Goal: Task Accomplishment & Management: Use online tool/utility

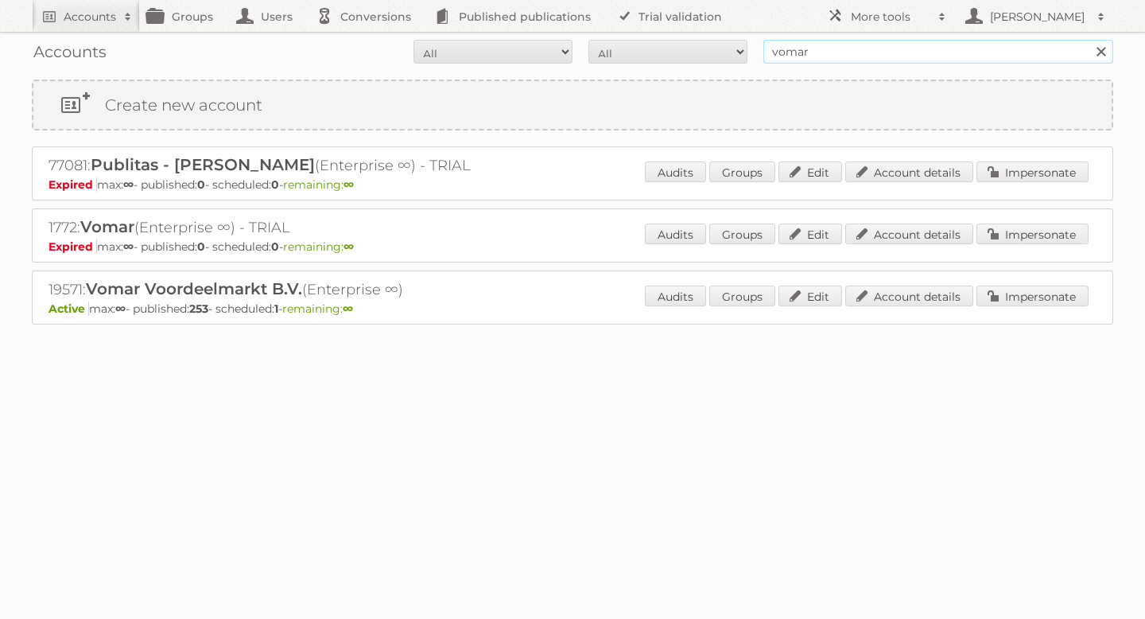
click at [848, 55] on input "vomar" at bounding box center [938, 52] width 350 height 24
type input "tuunte"
click at [1089, 40] on input "Search" at bounding box center [1101, 52] width 24 height 24
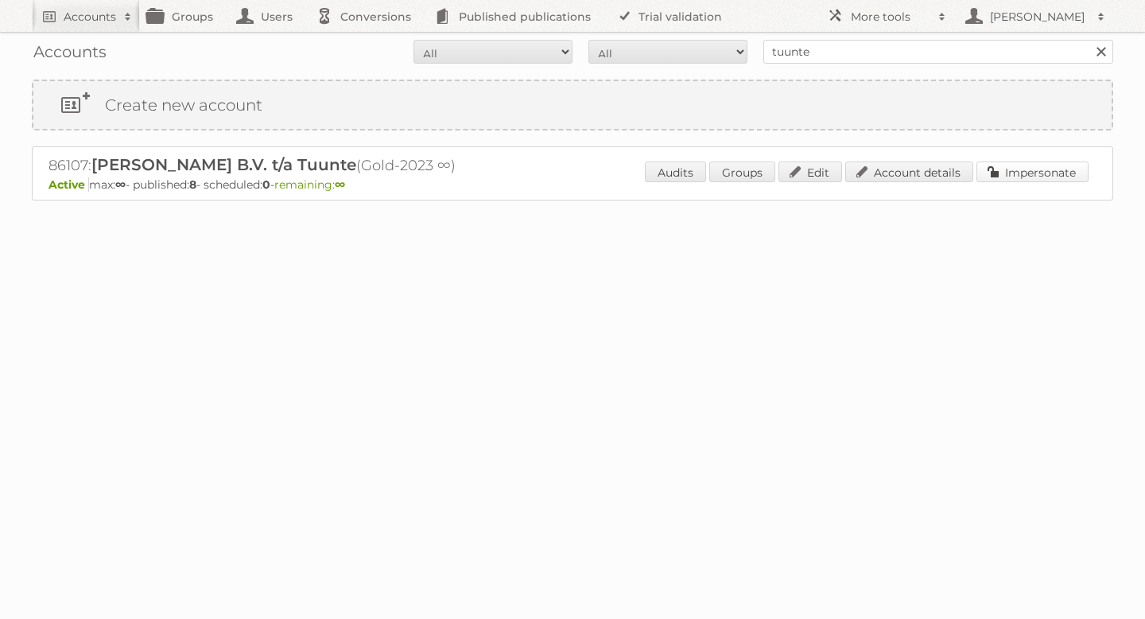
click at [1008, 173] on link "Impersonate" at bounding box center [1032, 171] width 112 height 21
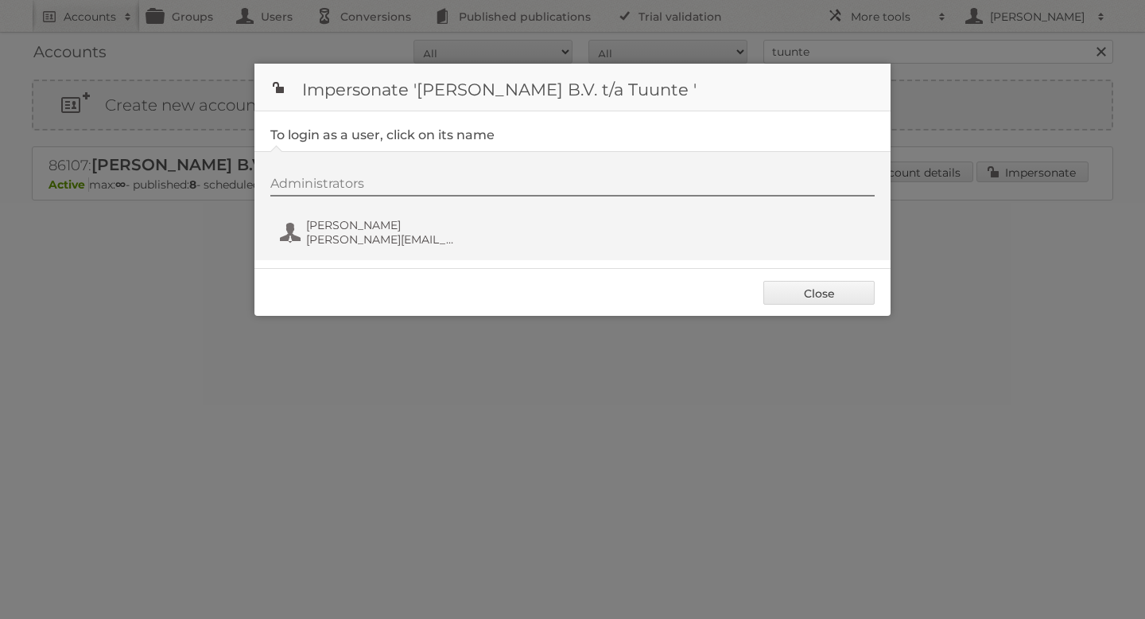
click at [395, 248] on div "Administrators Selena Dusink Selena@tuunte.nl" at bounding box center [580, 214] width 620 height 76
click at [373, 238] on span "Selena@tuunte.nl" at bounding box center [383, 239] width 154 height 14
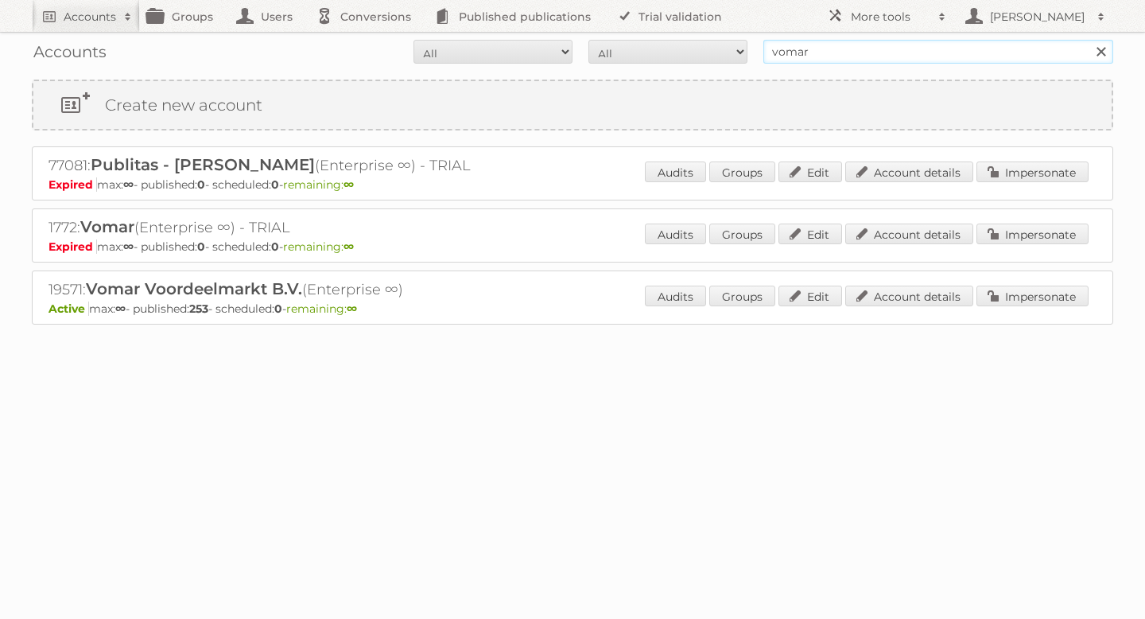
click at [875, 48] on input "vomar" at bounding box center [938, 52] width 350 height 24
click at [1031, 296] on link "Impersonate" at bounding box center [1032, 295] width 112 height 21
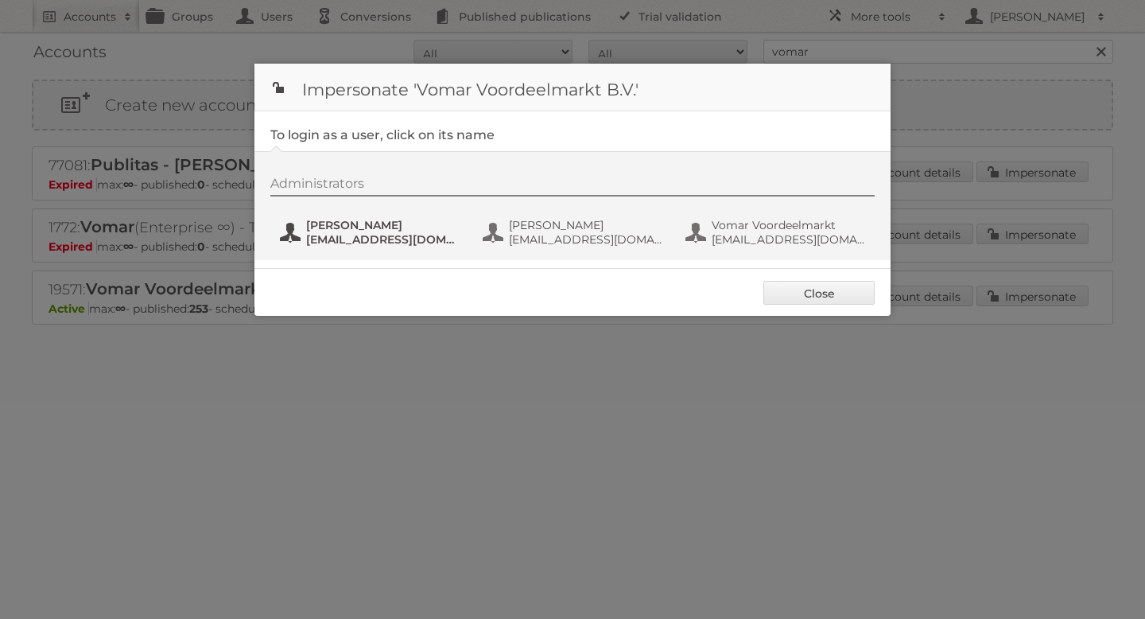
click at [409, 232] on span "[EMAIL_ADDRESS][DOMAIN_NAME]" at bounding box center [383, 239] width 154 height 14
